Goal: Task Accomplishment & Management: Manage account settings

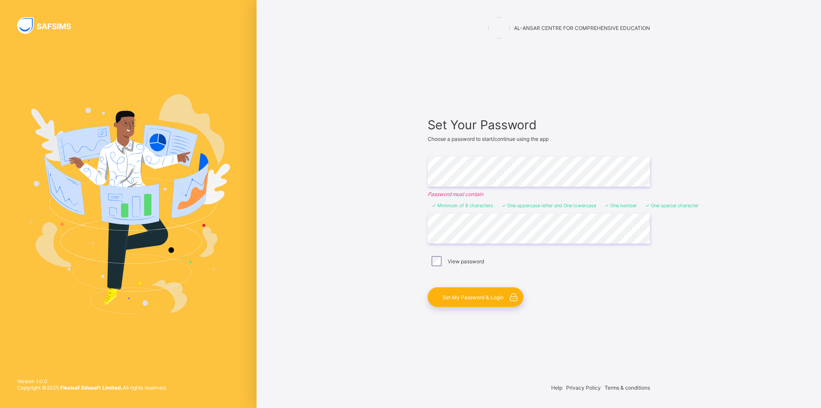
click at [467, 298] on span "Set My Password & Login" at bounding box center [473, 297] width 61 height 6
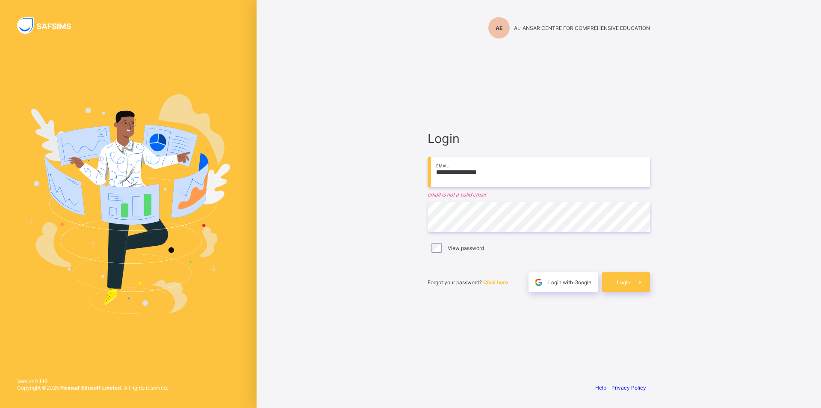
click at [499, 170] on input "**********" at bounding box center [539, 172] width 222 height 30
type input "*"
click at [485, 180] on input "email" at bounding box center [539, 172] width 222 height 30
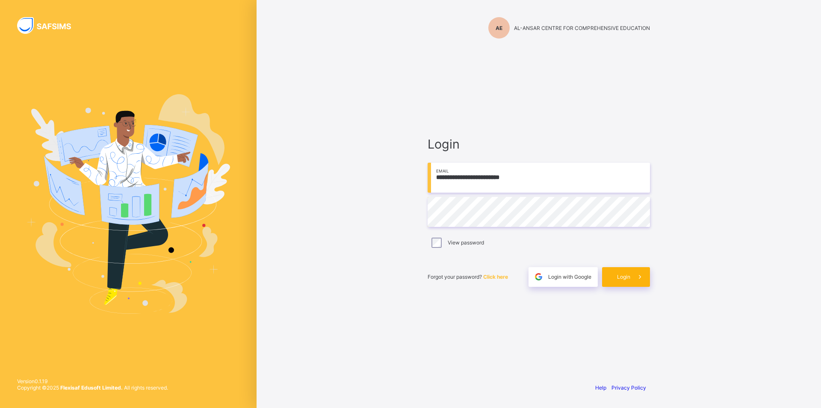
type input "**********"
click at [627, 279] on span "Login" at bounding box center [623, 276] width 13 height 6
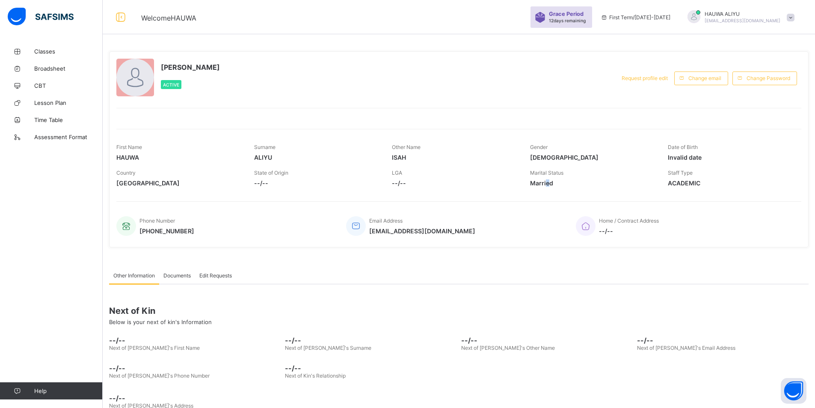
click at [552, 184] on span "Married" at bounding box center [592, 182] width 125 height 7
click at [566, 183] on span "Married" at bounding box center [592, 182] width 125 height 7
drag, startPoint x: 530, startPoint y: 180, endPoint x: 573, endPoint y: 184, distance: 43.4
click at [573, 184] on div "Country [GEOGRAPHIC_DATA] State of Origin --/-- LGA --/-- Marital Status [DEMOG…" at bounding box center [458, 178] width 685 height 26
click at [483, 157] on span "ISAH" at bounding box center [454, 157] width 125 height 7
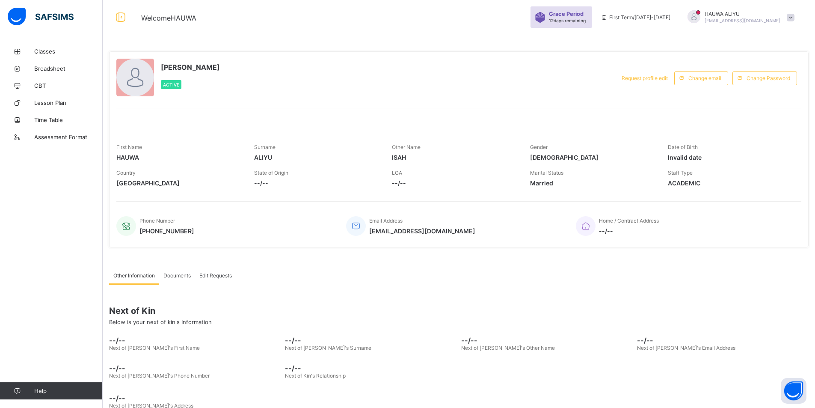
scroll to position [20, 0]
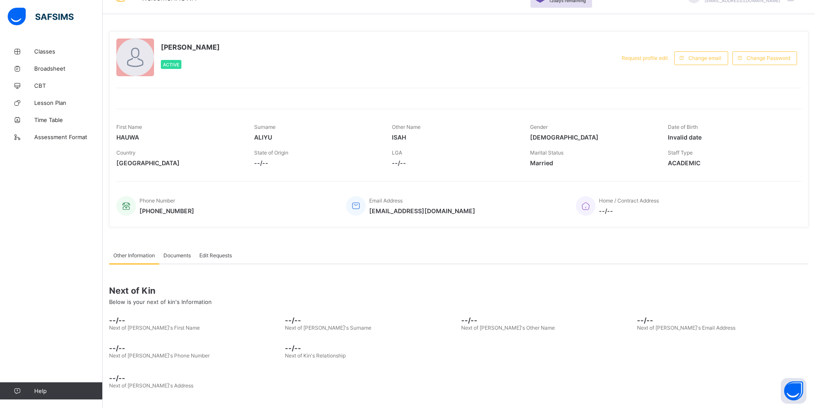
click at [181, 253] on span "Documents" at bounding box center [176, 255] width 27 height 6
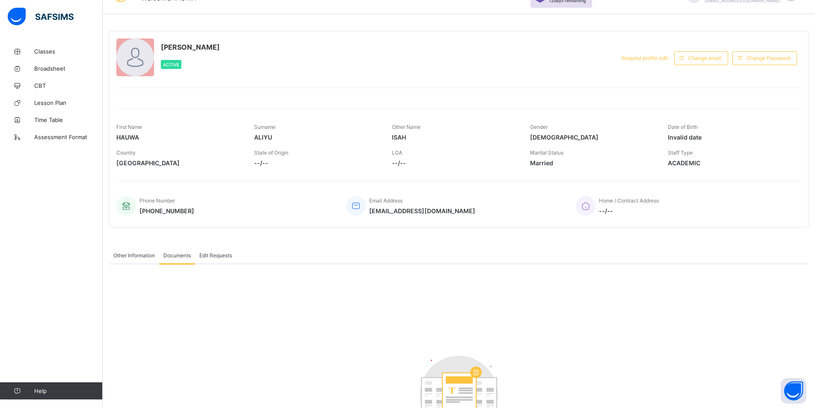
click at [228, 255] on span "Edit Requests" at bounding box center [215, 255] width 33 height 6
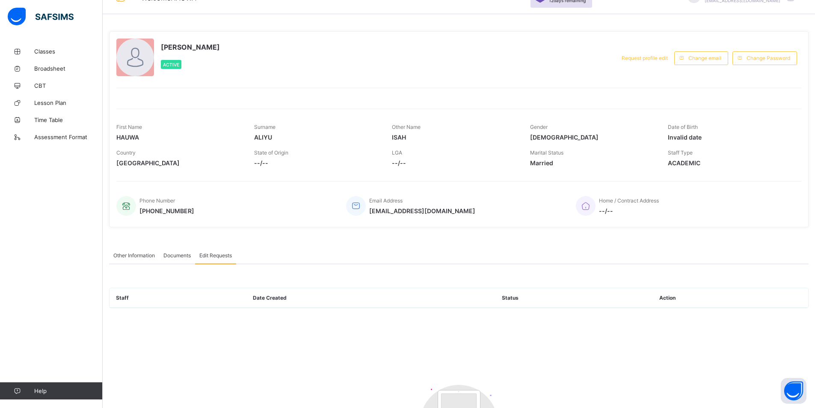
drag, startPoint x: 181, startPoint y: 256, endPoint x: 172, endPoint y: 256, distance: 9.0
click at [177, 256] on span "Documents" at bounding box center [176, 255] width 27 height 6
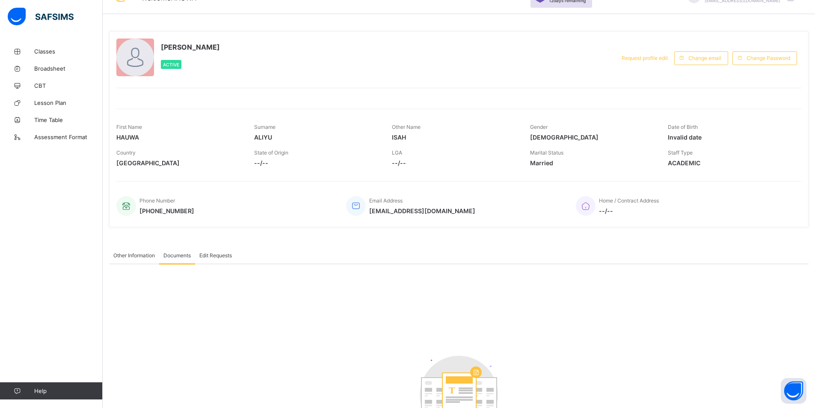
click at [136, 256] on span "Other Information" at bounding box center [133, 255] width 41 height 6
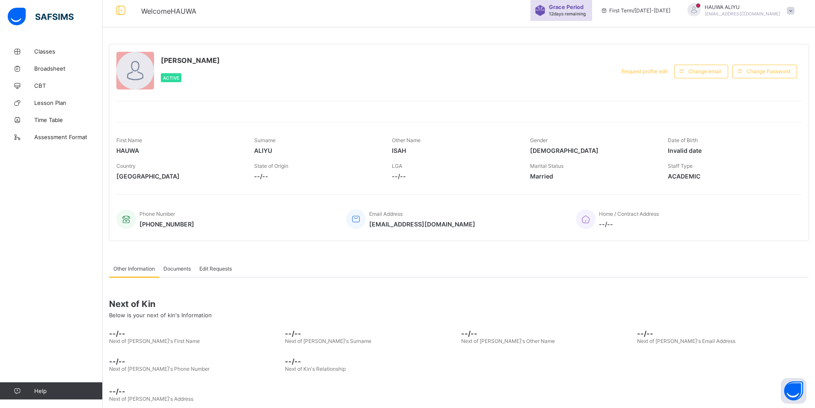
scroll to position [0, 0]
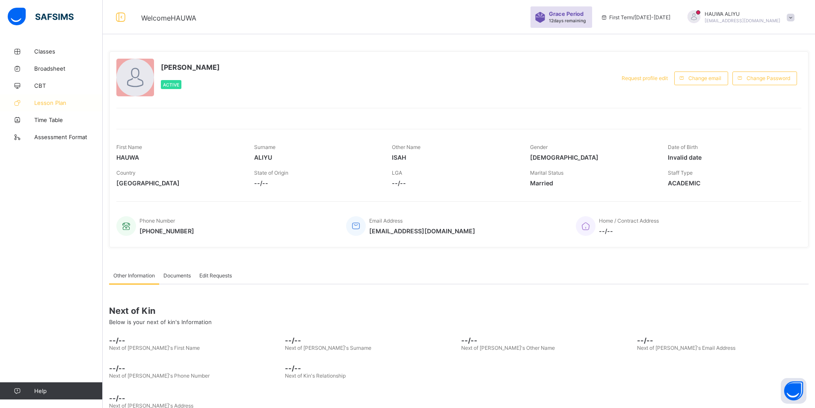
click at [65, 102] on span "Lesson Plan" at bounding box center [68, 102] width 68 height 7
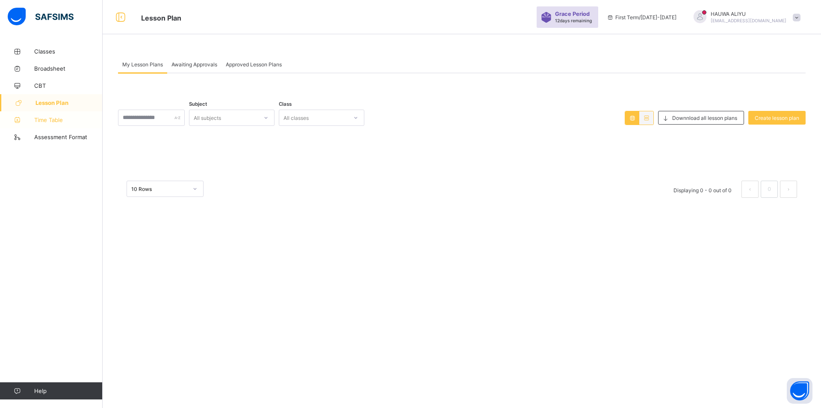
click at [57, 121] on span "Time Table" at bounding box center [68, 119] width 68 height 7
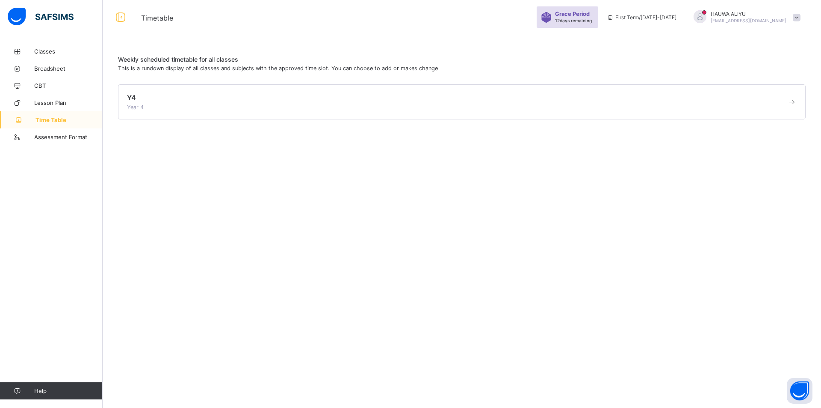
click at [200, 105] on div "Y4 Year 4" at bounding box center [457, 101] width 661 height 17
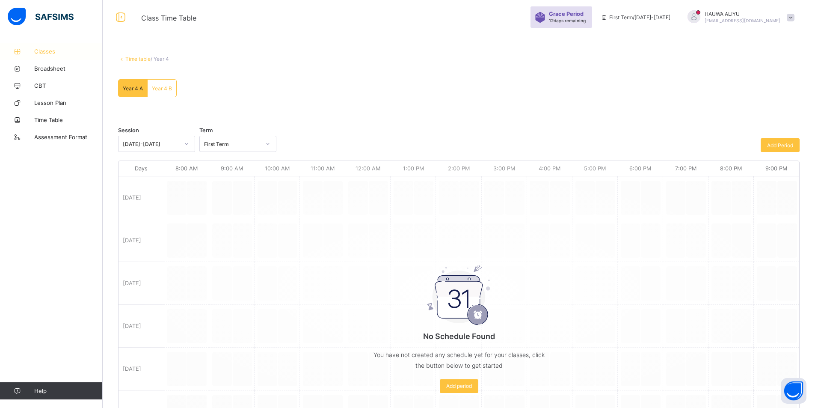
click at [61, 49] on span "Classes" at bounding box center [68, 51] width 68 height 7
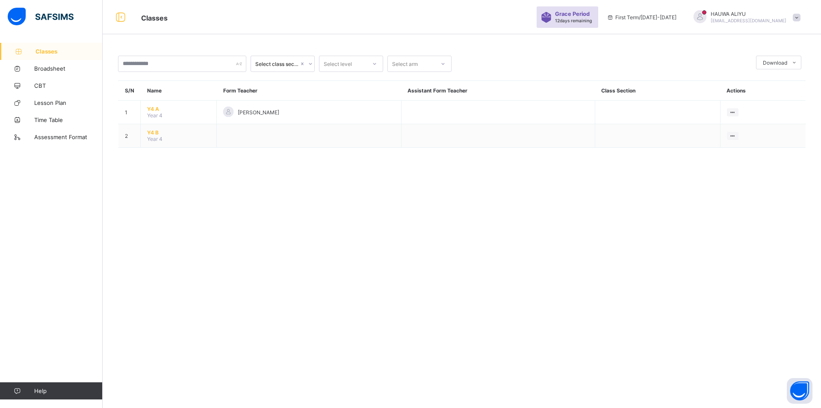
click at [370, 224] on div "Select class section Select level Select arm Download Pdf Report Excel Report S…" at bounding box center [462, 204] width 719 height 408
